Goal: Information Seeking & Learning: Find specific fact

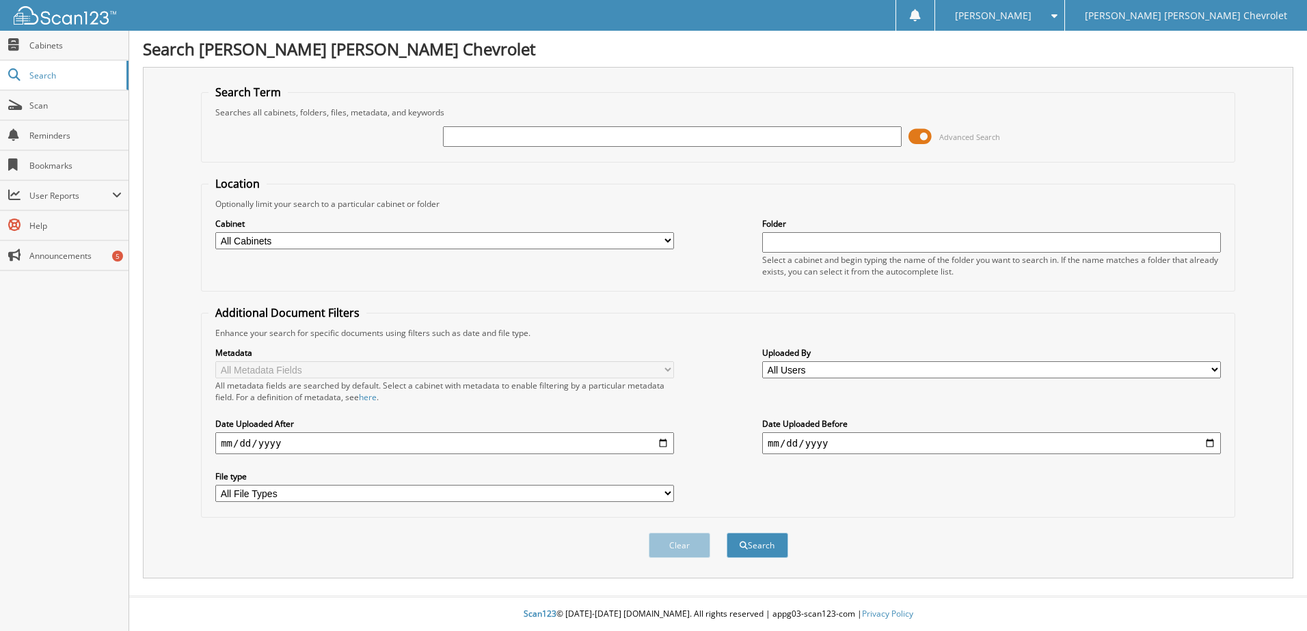
click at [504, 137] on input "text" at bounding box center [672, 136] width 459 height 21
type input "[PERSON_NAME]"
click at [757, 549] on button "Search" at bounding box center [757, 545] width 62 height 25
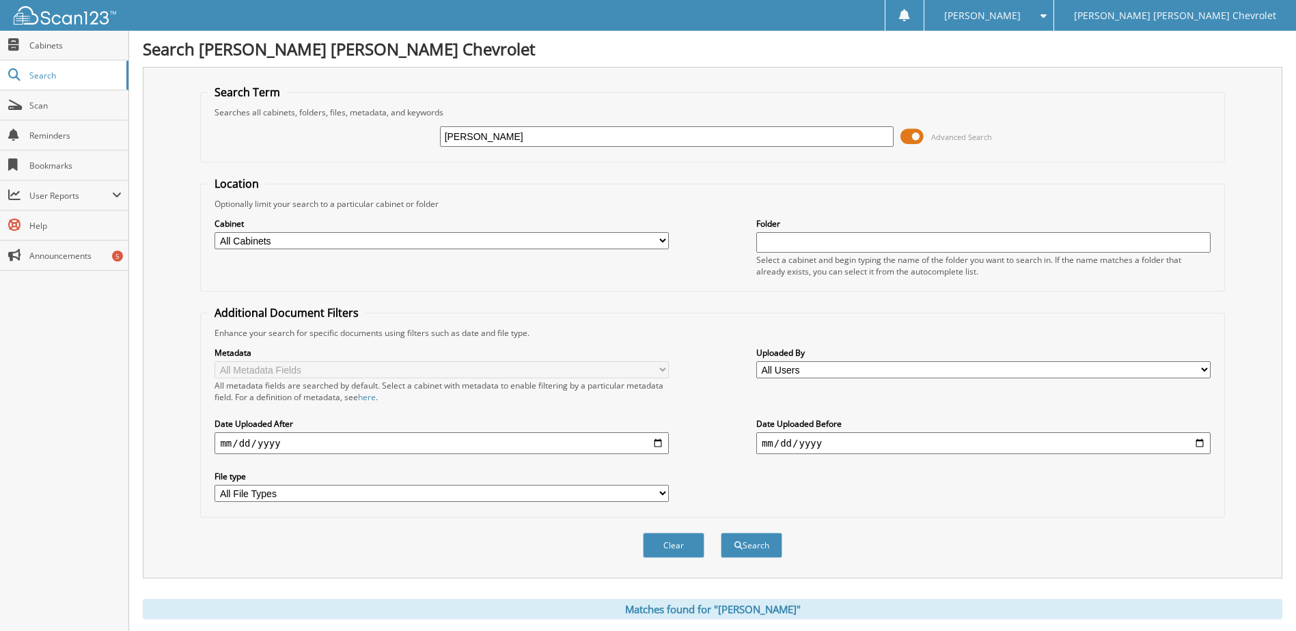
click at [485, 141] on input "[PERSON_NAME]" at bounding box center [667, 136] width 454 height 21
drag, startPoint x: 510, startPoint y: 135, endPoint x: 346, endPoint y: 118, distance: 164.2
click at [346, 118] on div "[PERSON_NAME] Advanced Search" at bounding box center [712, 136] width 1009 height 37
type input "354661"
click at [758, 549] on button "Search" at bounding box center [752, 545] width 62 height 25
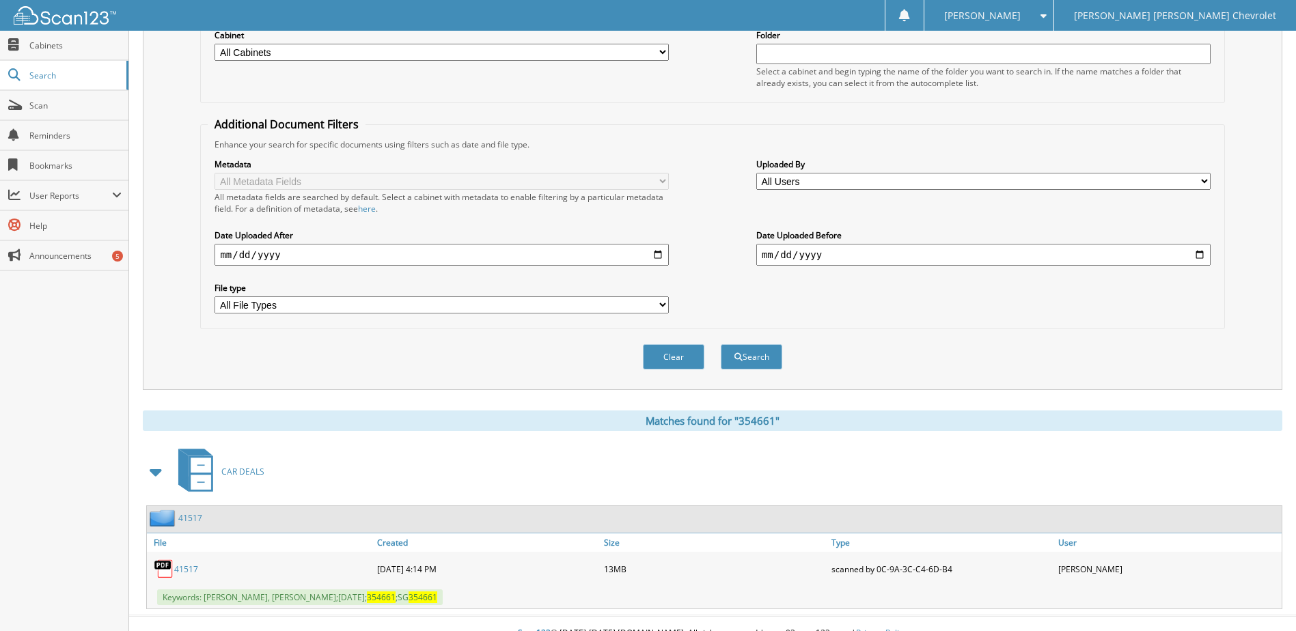
scroll to position [208, 0]
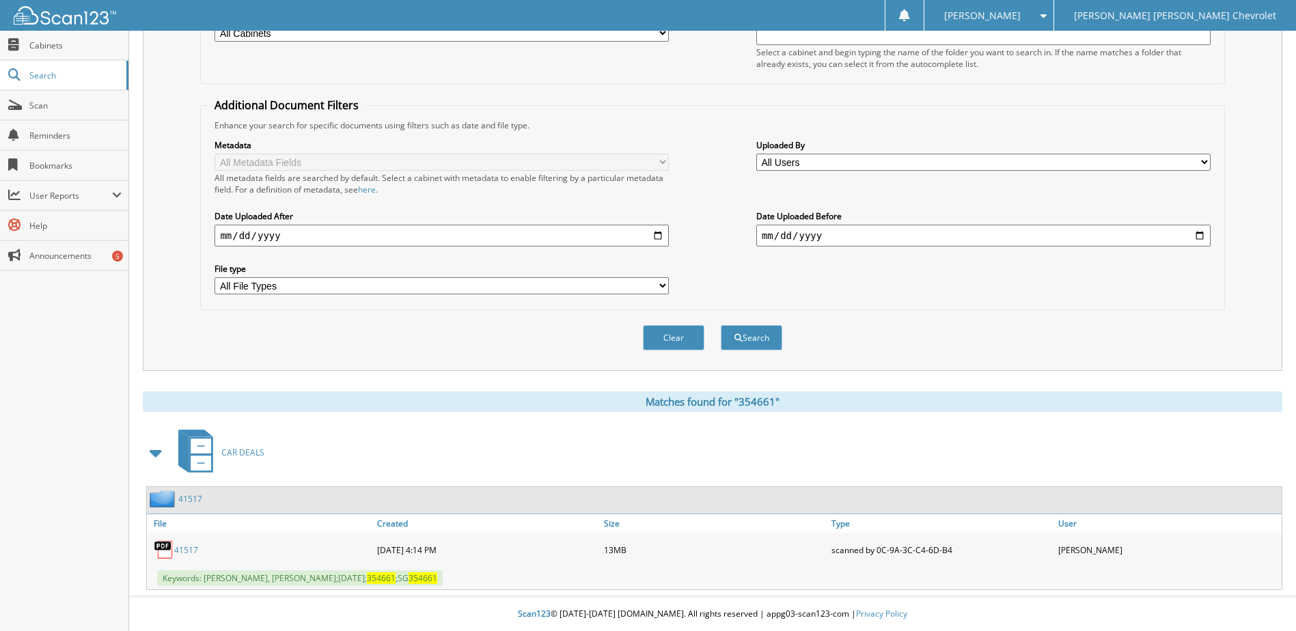
click at [186, 550] on link "41517" at bounding box center [186, 551] width 24 height 12
